Goal: Information Seeking & Learning: Learn about a topic

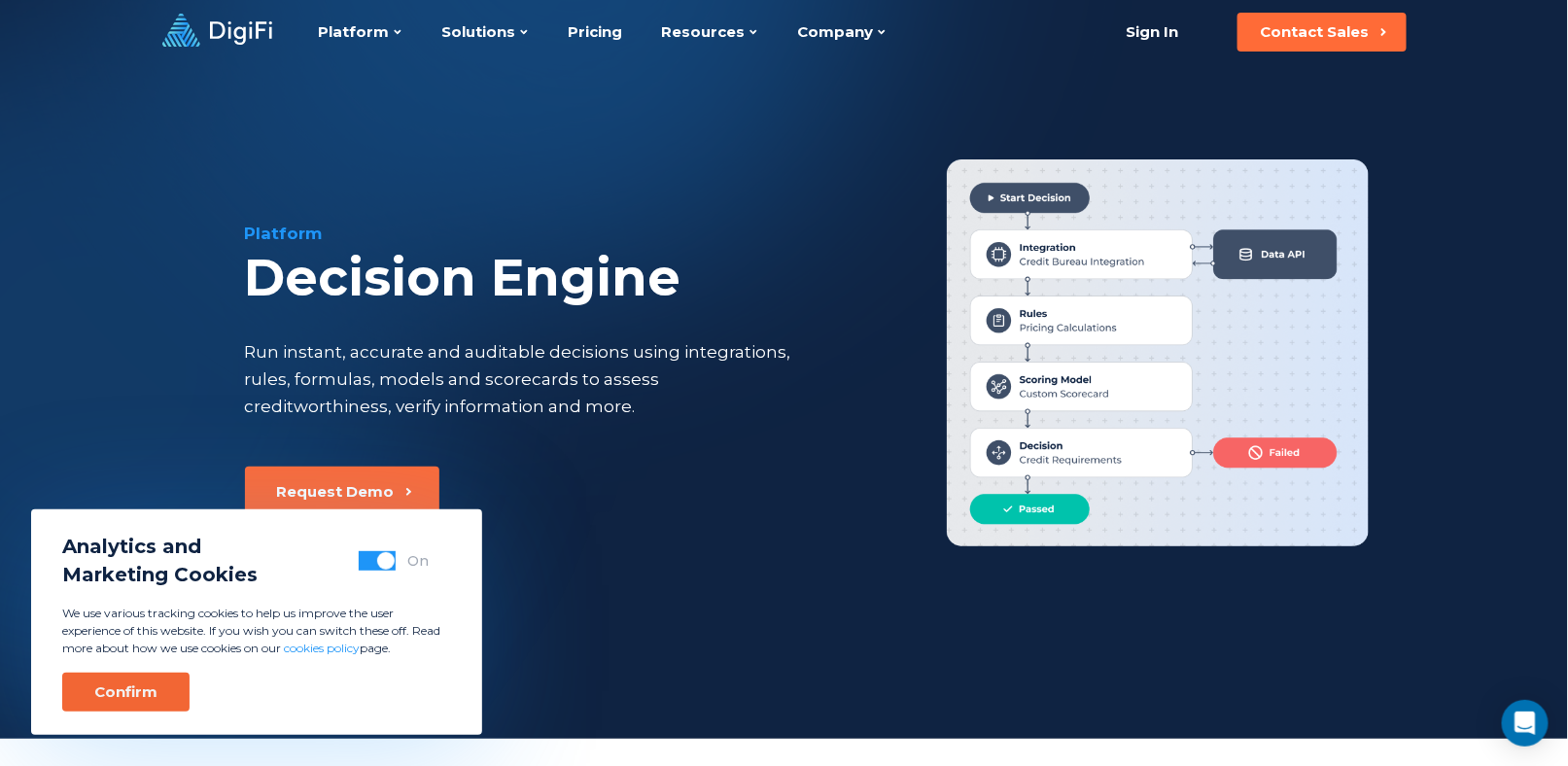
click at [138, 690] on div "Confirm" at bounding box center [126, 692] width 63 height 19
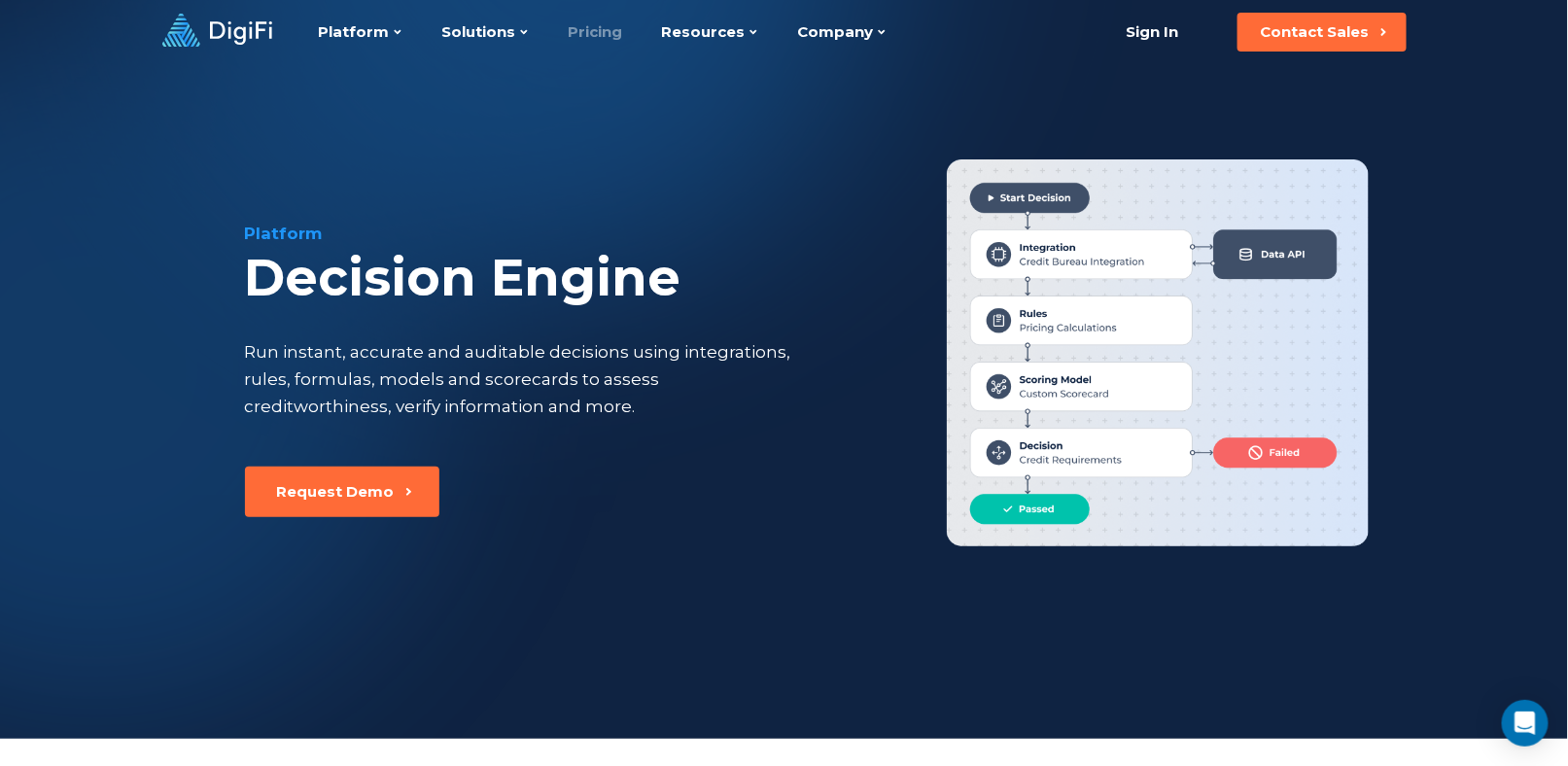
click at [588, 34] on link "Pricing" at bounding box center [596, 32] width 55 height 64
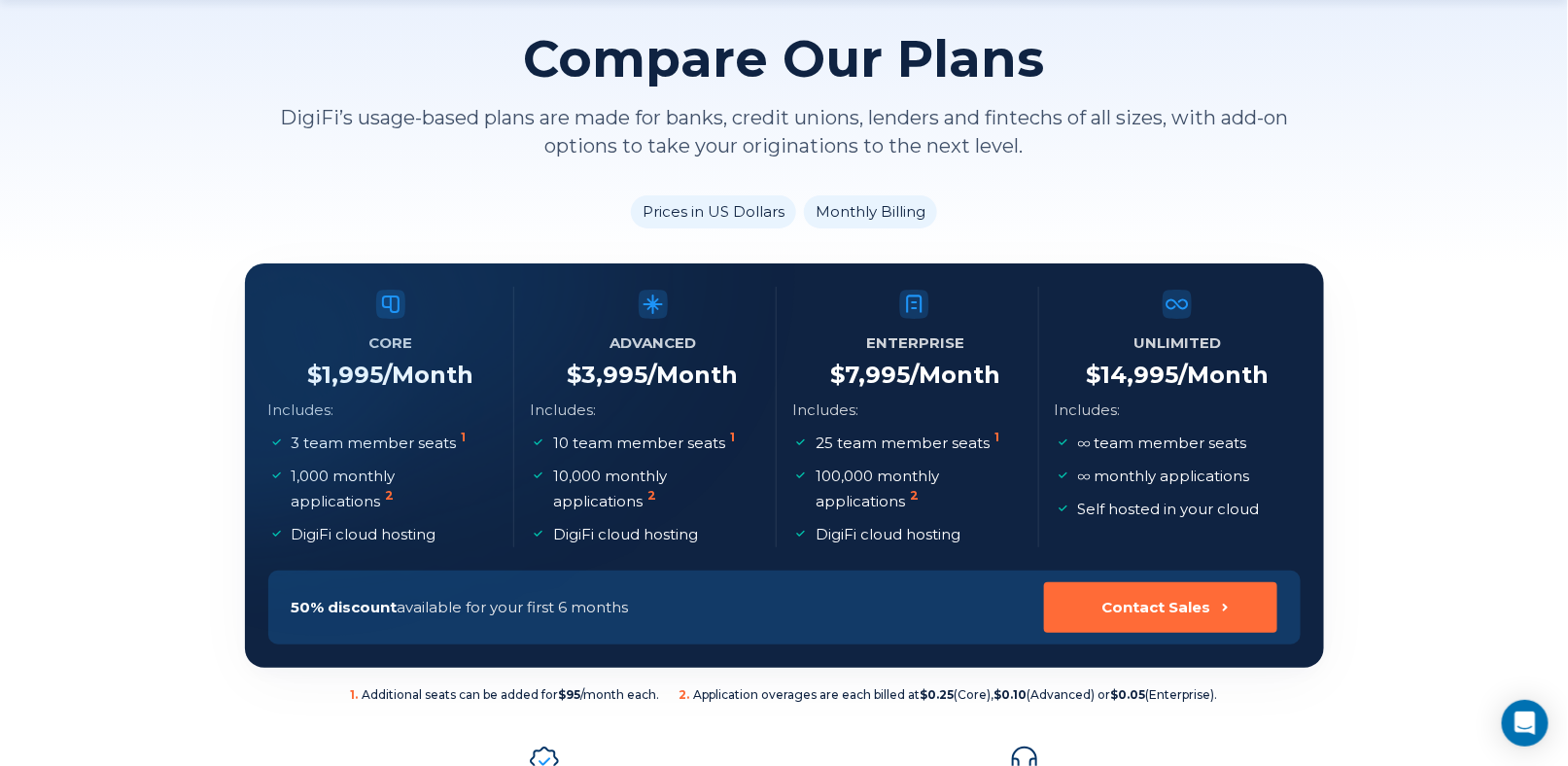
scroll to position [292, 0]
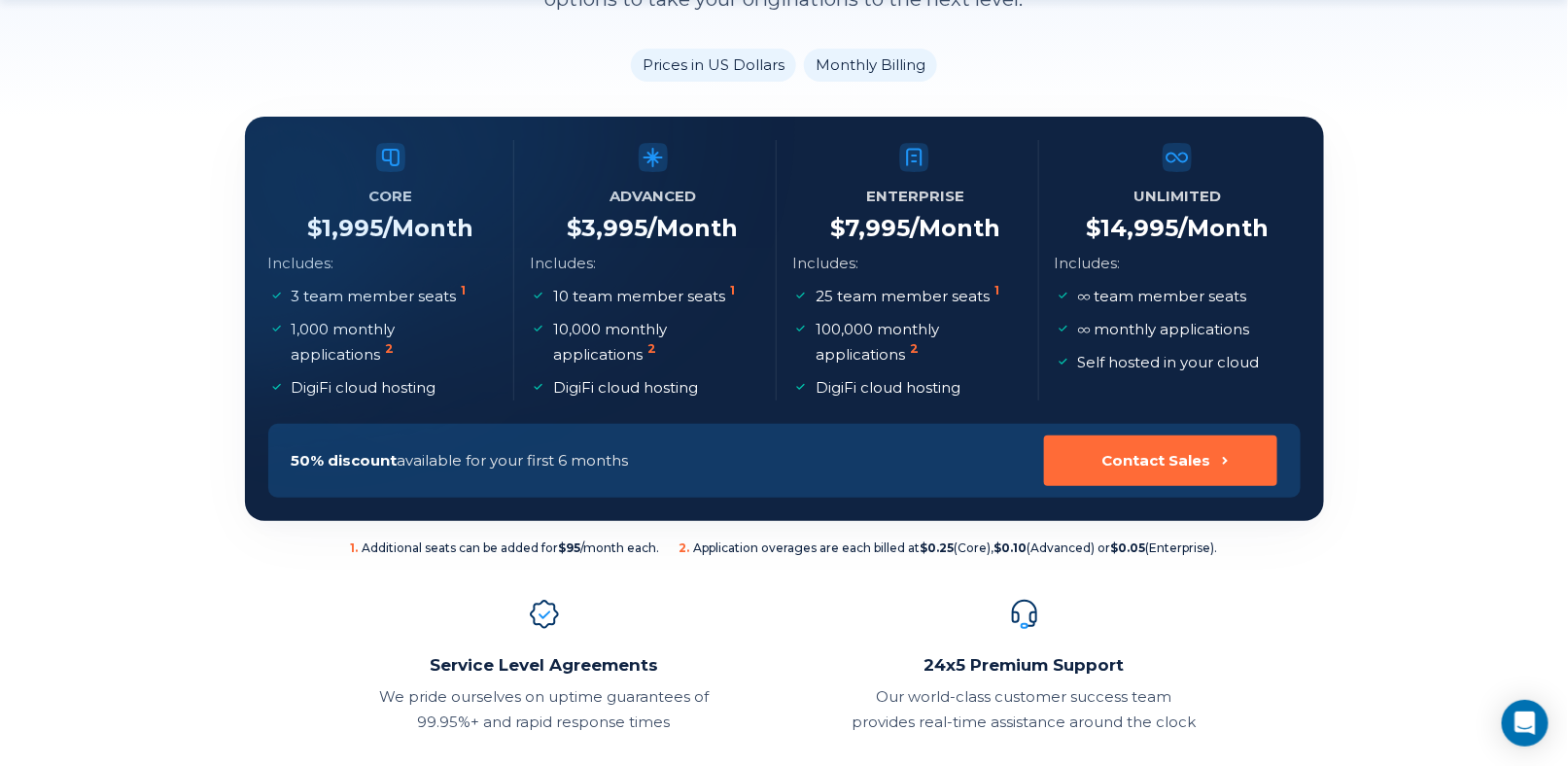
drag, startPoint x: 329, startPoint y: 226, endPoint x: 467, endPoint y: 223, distance: 138.0
click at [245, 117] on div at bounding box center [245, 117] width 0 height 0
click at [464, 223] on div at bounding box center [491, 120] width 372 height 383
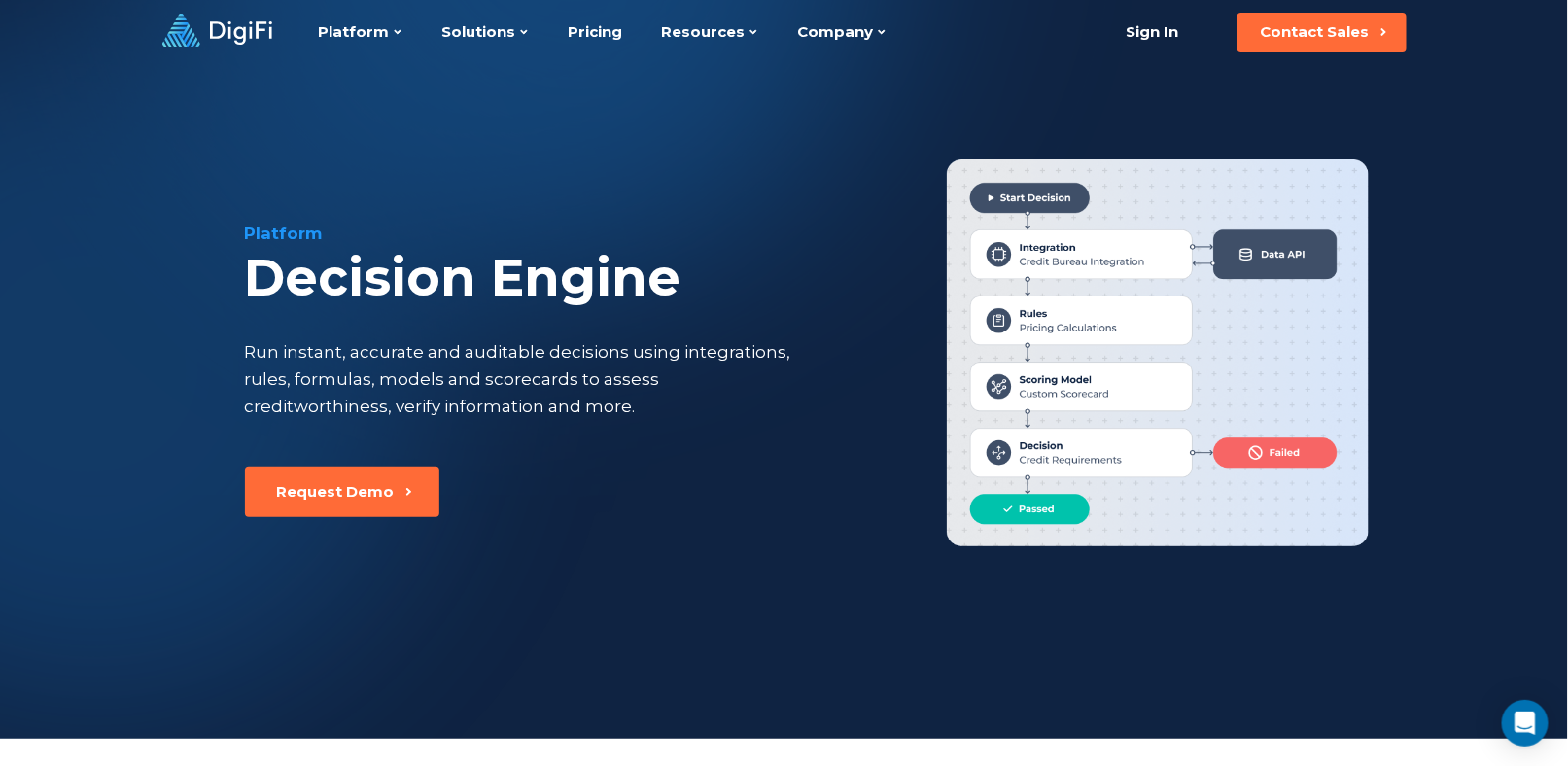
click at [23, 110] on div at bounding box center [90, 364] width 991 height 989
